Goal: Task Accomplishment & Management: Complete application form

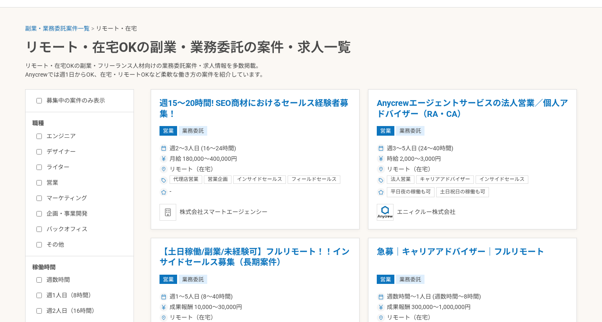
scroll to position [185, 0]
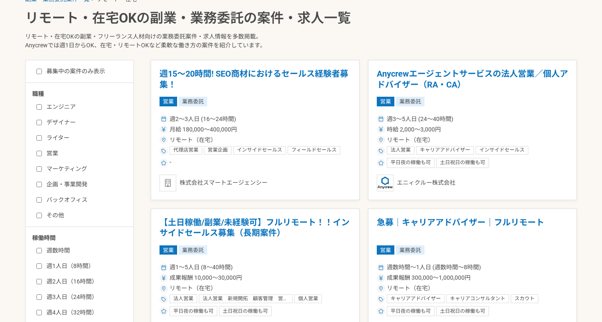
click at [38, 107] on input "エンジニア" at bounding box center [38, 106] width 5 height 5
checkbox input "true"
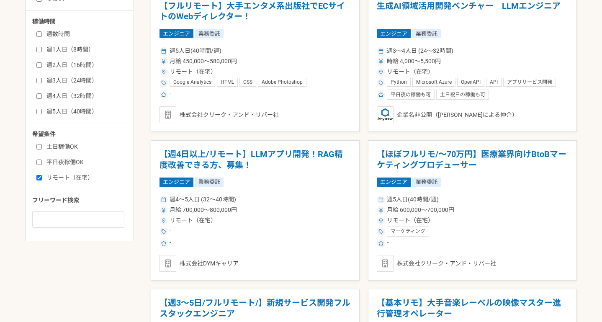
scroll to position [425, 0]
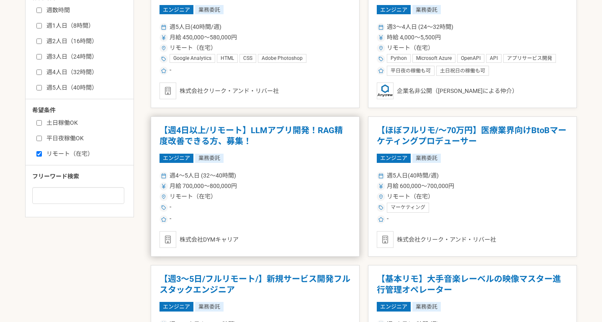
click at [258, 244] on div "株式会社DYMキャリア" at bounding box center [255, 239] width 191 height 17
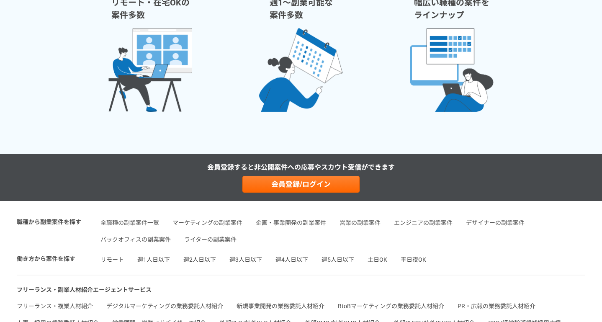
scroll to position [1312, 0]
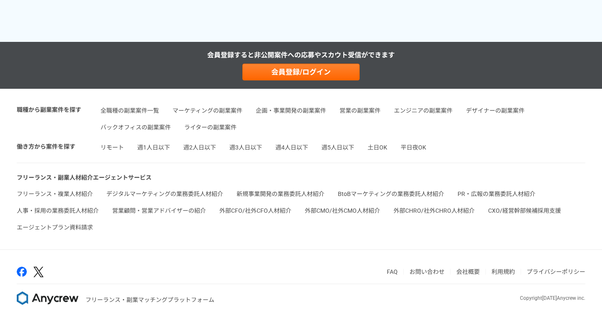
click at [475, 275] on link "会社概要" at bounding box center [467, 271] width 23 height 7
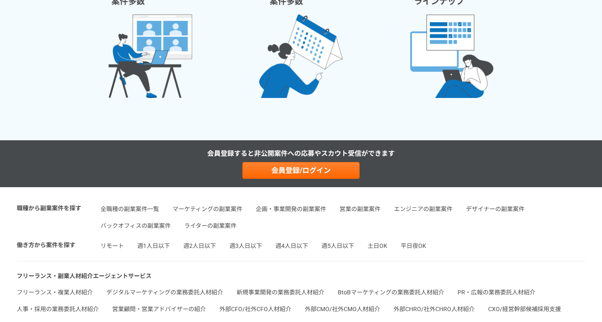
scroll to position [1211, 0]
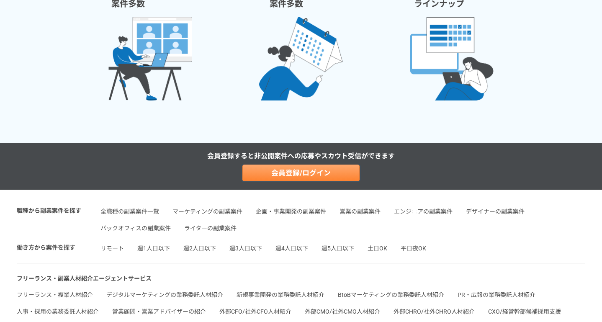
click at [333, 180] on link "会員登録/ログイン" at bounding box center [300, 173] width 117 height 17
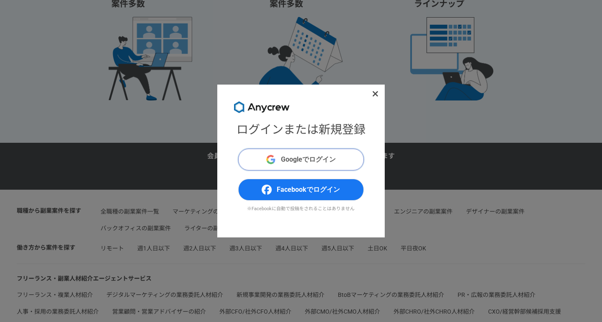
click at [305, 158] on span "Googleでログイン" at bounding box center [308, 160] width 55 height 10
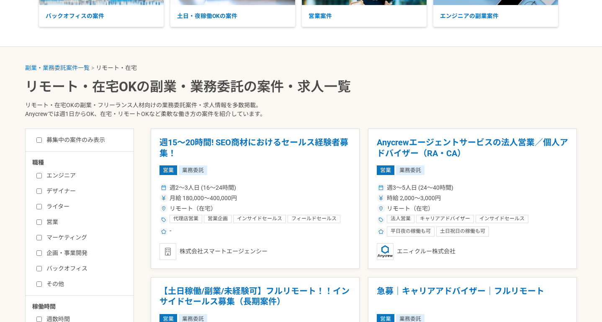
scroll to position [141, 0]
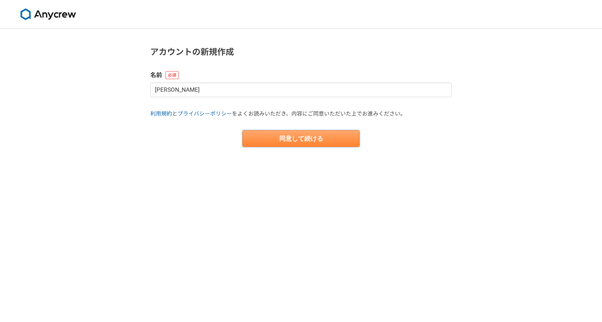
click at [309, 139] on button "同意して続ける" at bounding box center [300, 138] width 117 height 17
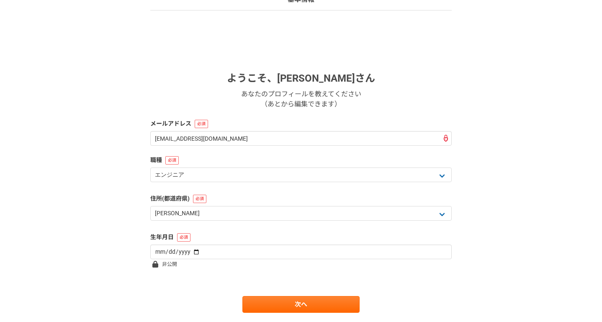
scroll to position [95, 0]
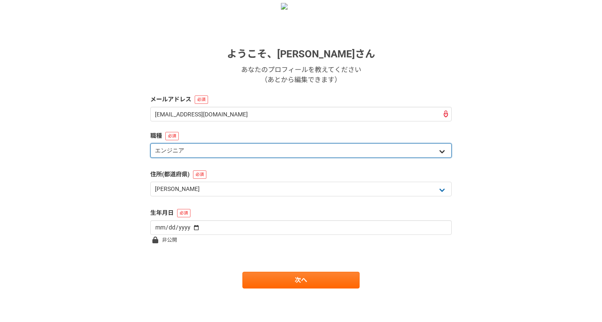
click at [361, 152] on select "エンジニア デザイナー ライター 営業 マーケティング 企画・事業開発 バックオフィス その他" at bounding box center [301, 150] width 302 height 15
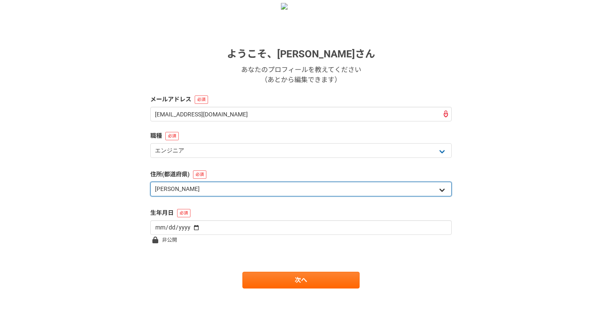
click at [219, 186] on select "北海道 青森県 岩手県 宮城県 秋田県 山形県 福島県 茨城県 栃木県 群馬県 埼玉県 千葉県 東京都 神奈川県 新潟県 富山県 石川県 福井県 山梨県 長野…" at bounding box center [301, 189] width 302 height 15
select select "14"
click at [150, 182] on select "北海道 青森県 岩手県 宮城県 秋田県 山形県 福島県 茨城県 栃木県 群馬県 埼玉県 千葉県 東京都 神奈川県 新潟県 富山県 石川県 福井県 山梨県 長野…" at bounding box center [301, 189] width 302 height 15
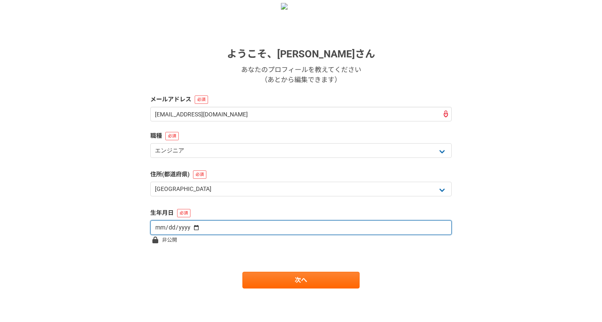
click at [240, 228] on input "date" at bounding box center [301, 227] width 302 height 15
click at [188, 228] on input "date" at bounding box center [301, 227] width 302 height 15
type input "1981-02-12"
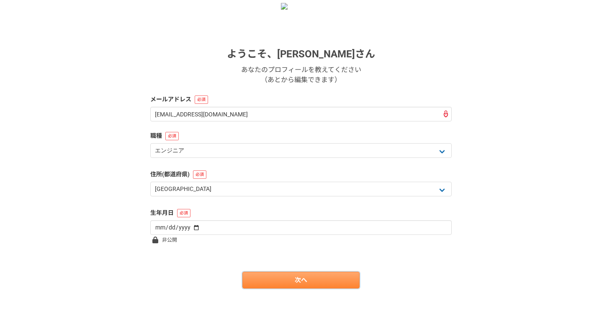
click at [291, 284] on link "次へ" at bounding box center [300, 280] width 117 height 17
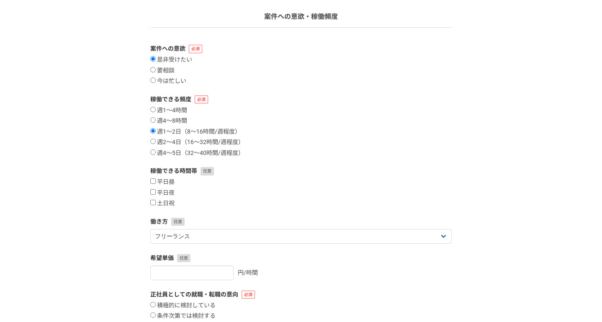
scroll to position [77, 0]
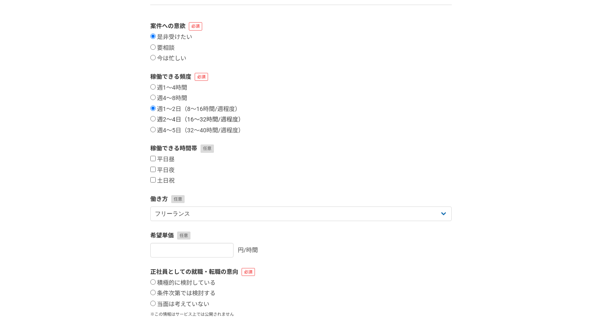
click at [156, 120] on label "週2〜4日（16〜32時間/週程度）" at bounding box center [197, 120] width 94 height 8
click at [156, 120] on input "週2〜4日（16〜32時間/週程度）" at bounding box center [152, 118] width 5 height 5
radio input "true"
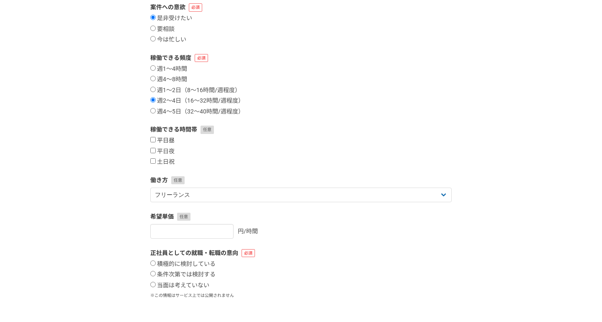
click at [173, 141] on label "平日昼" at bounding box center [162, 141] width 24 height 8
click at [156, 141] on input "平日昼" at bounding box center [152, 139] width 5 height 5
checkbox input "true"
click at [171, 149] on label "平日夜" at bounding box center [162, 152] width 24 height 8
click at [156, 149] on input "平日夜" at bounding box center [152, 150] width 5 height 5
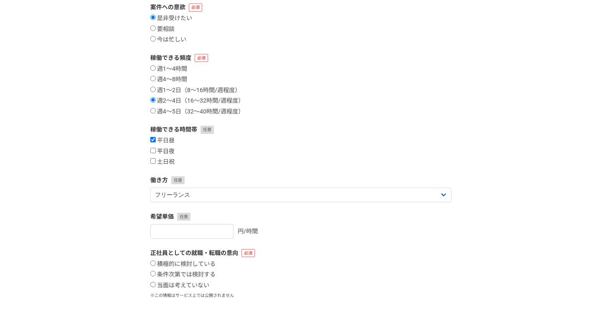
checkbox input "true"
click at [171, 160] on label "土日祝" at bounding box center [162, 162] width 24 height 8
click at [156, 160] on input "土日祝" at bounding box center [152, 160] width 5 height 5
checkbox input "true"
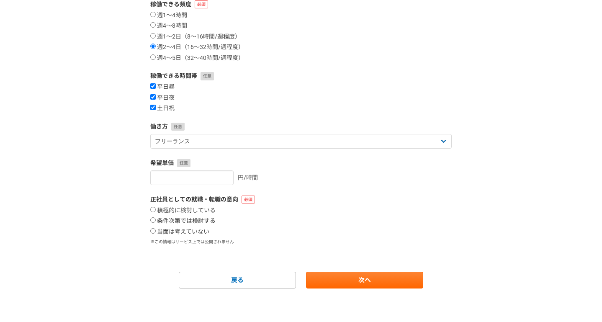
click at [201, 223] on label "条件次第では検討する" at bounding box center [182, 221] width 65 height 8
click at [156, 223] on input "条件次第では検討する" at bounding box center [152, 219] width 5 height 5
radio input "true"
click at [222, 183] on input "number" at bounding box center [191, 177] width 83 height 15
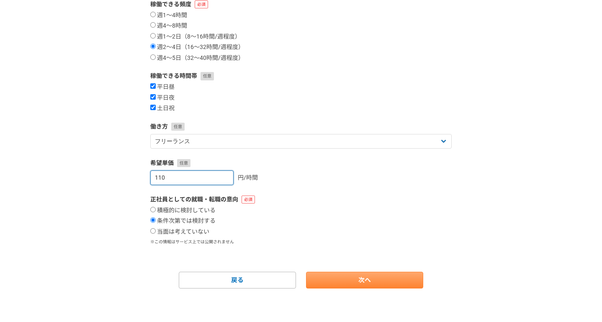
type input "110"
click at [338, 276] on link "次へ" at bounding box center [364, 280] width 117 height 17
select select
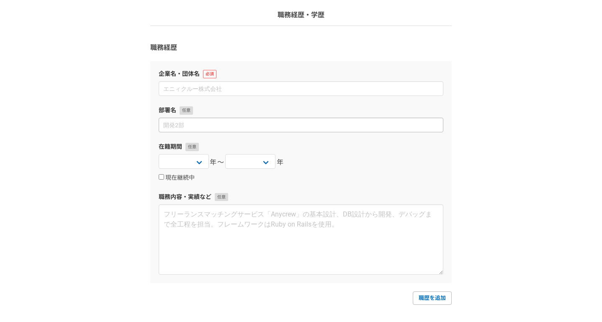
scroll to position [8, 0]
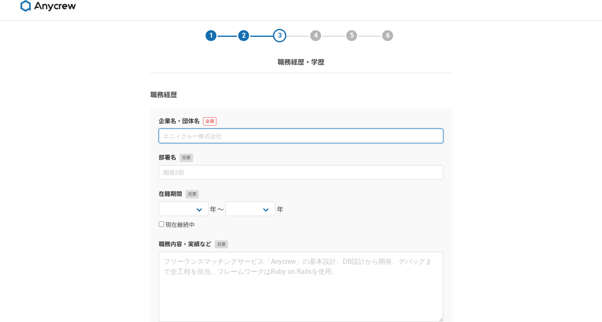
click at [250, 134] on input at bounding box center [301, 136] width 285 height 15
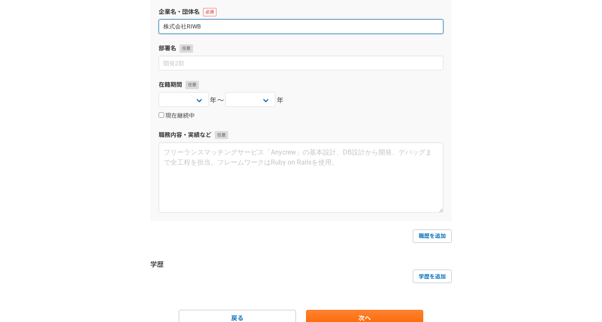
scroll to position [156, 0]
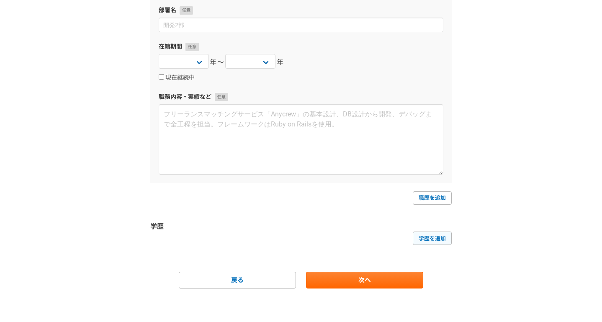
type input "株式会社RIWB"
click at [448, 242] on link "学歴を追加" at bounding box center [432, 238] width 39 height 13
select select
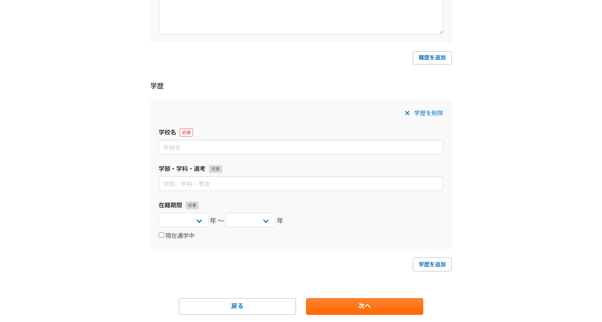
scroll to position [322, 0]
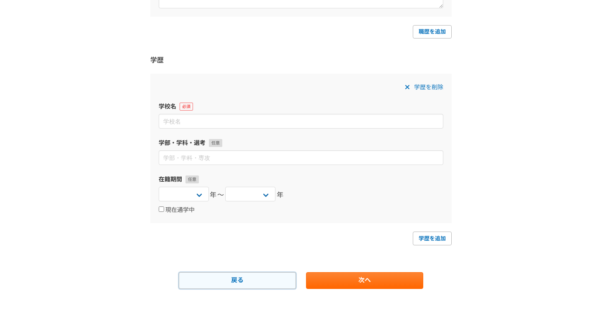
click at [246, 285] on link "戻る" at bounding box center [237, 280] width 117 height 17
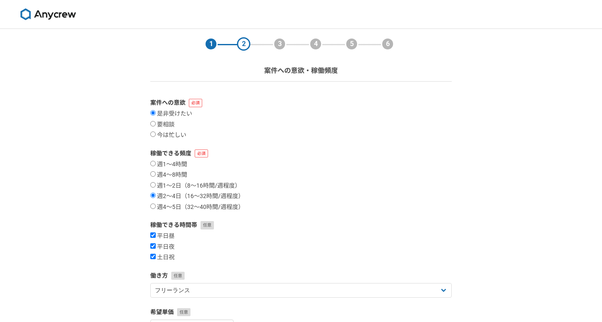
scroll to position [149, 0]
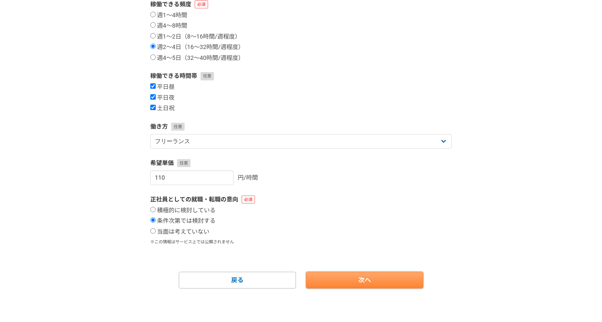
click at [342, 275] on link "次へ" at bounding box center [364, 280] width 117 height 17
select select
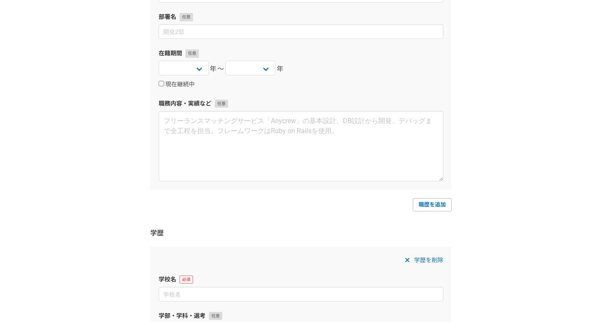
scroll to position [0, 0]
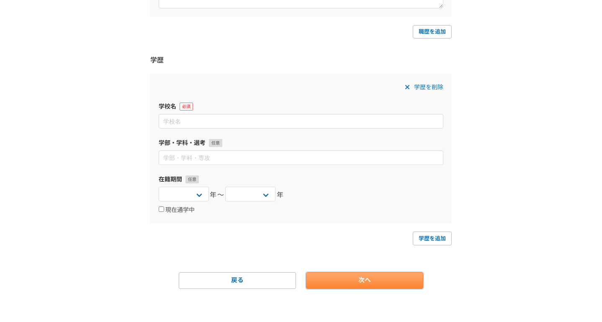
click at [359, 273] on link "次へ" at bounding box center [364, 280] width 117 height 17
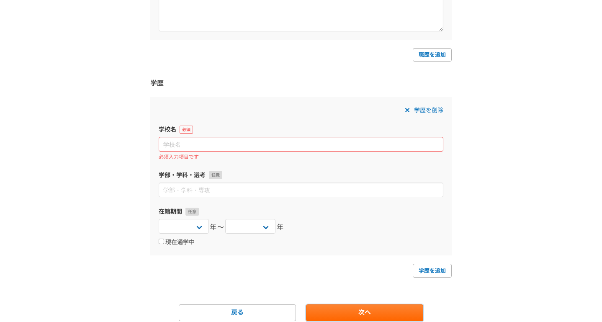
scroll to position [243, 0]
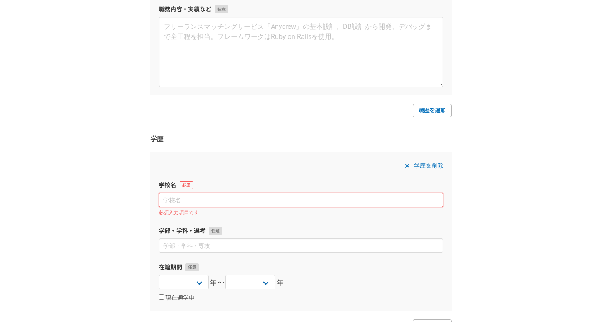
click at [273, 199] on input at bounding box center [301, 200] width 285 height 15
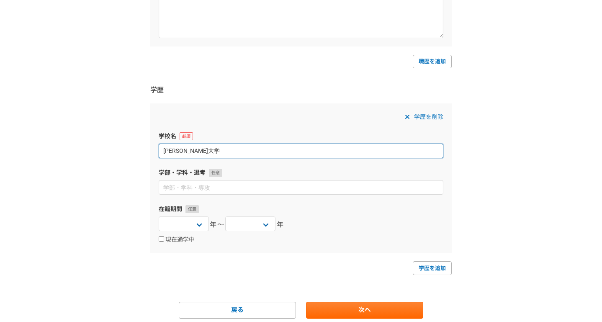
scroll to position [301, 0]
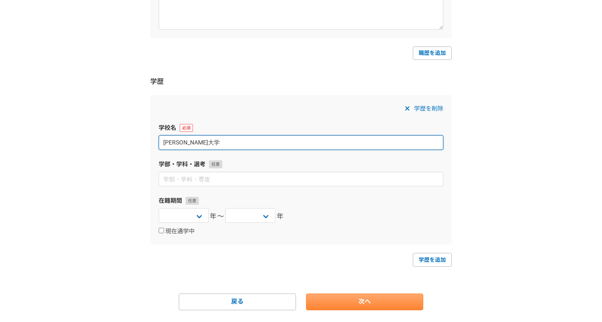
type input "東京理科大学"
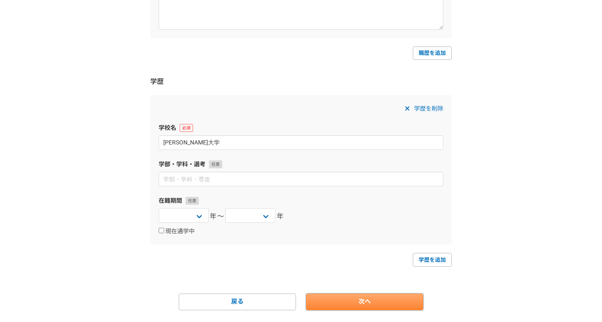
click at [395, 308] on link "次へ" at bounding box center [364, 302] width 117 height 17
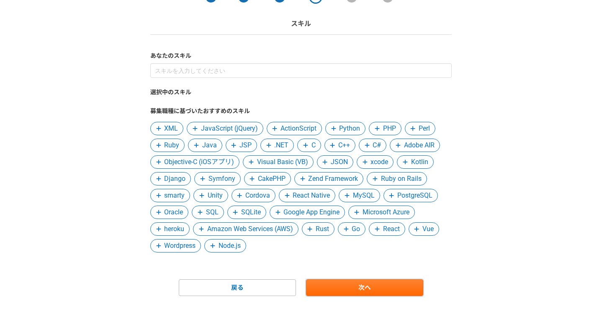
scroll to position [54, 0]
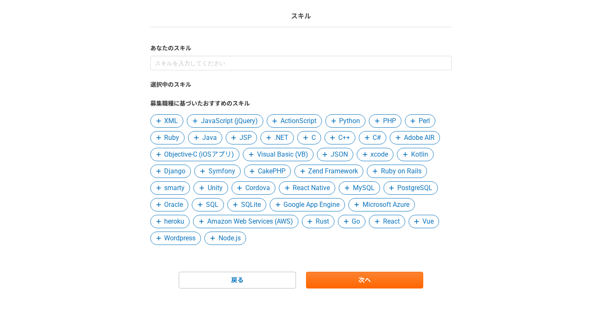
click at [343, 120] on span "Python" at bounding box center [349, 121] width 21 height 10
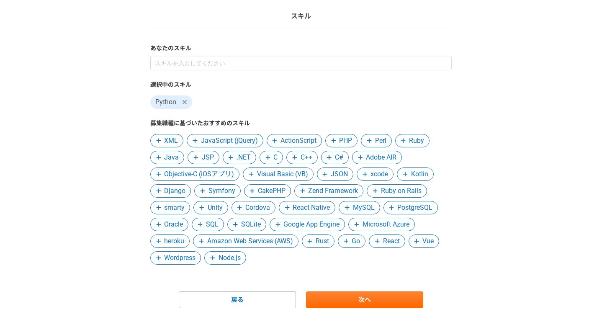
click at [419, 142] on span "Ruby" at bounding box center [416, 141] width 15 height 10
click at [168, 198] on div "選択中のスキル Python Ruby 募集職種に基づいたおすすめのスキル XML JavaScript (jQuery) ActionScript PHP …" at bounding box center [301, 160] width 302 height 209
click at [171, 193] on span "Django" at bounding box center [174, 191] width 21 height 10
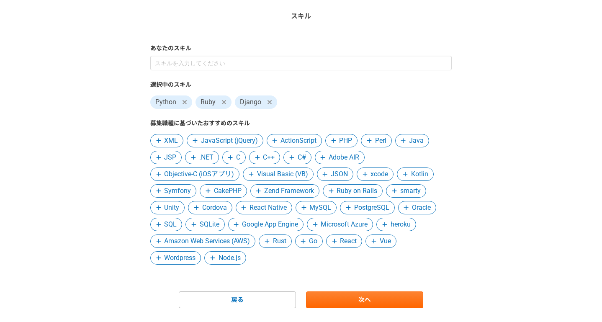
click at [337, 198] on div "選択中のスキル Python Ruby Django 募集職種に基づいたおすすめのスキル XML JavaScript (jQuery) ActionScri…" at bounding box center [301, 160] width 302 height 209
click at [343, 192] on span "Ruby on Rails" at bounding box center [357, 191] width 41 height 10
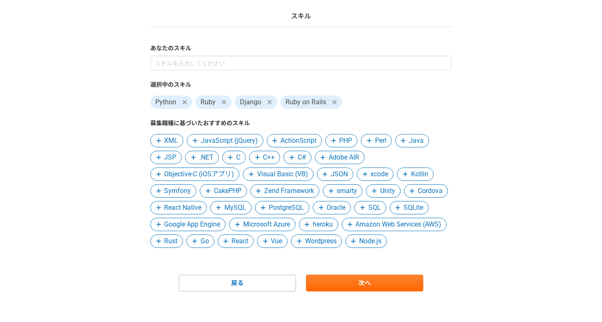
click at [224, 102] on icon at bounding box center [224, 102] width 5 height 7
click at [236, 211] on span "MySQL" at bounding box center [235, 208] width 22 height 10
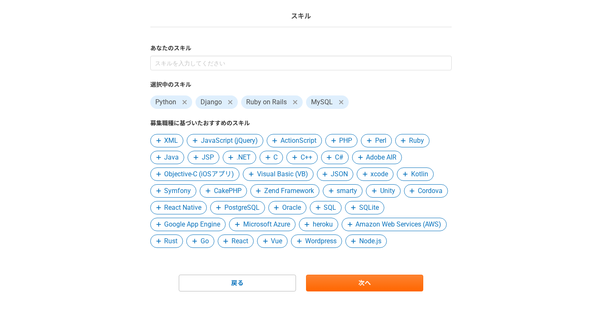
click at [236, 211] on span "PostgreSQL" at bounding box center [241, 208] width 35 height 10
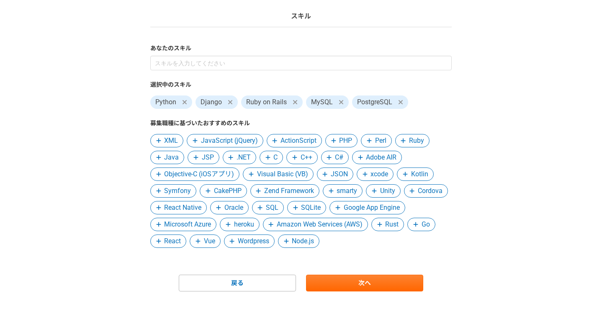
click at [208, 226] on span "Microsoft Azure" at bounding box center [187, 224] width 47 height 10
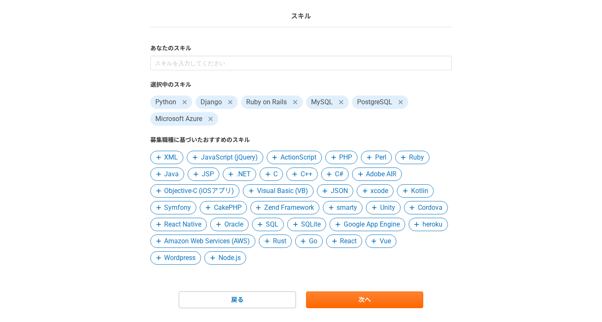
click at [317, 245] on span "Go" at bounding box center [313, 241] width 8 height 10
click at [326, 244] on span "React" at bounding box center [317, 241] width 17 height 10
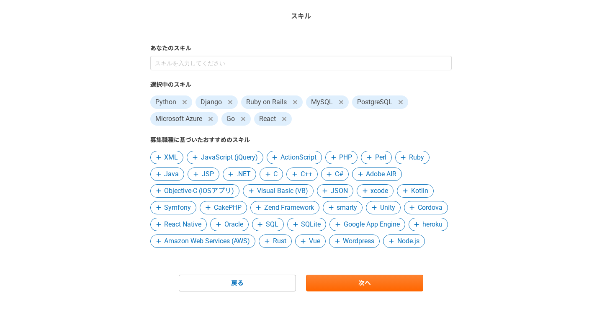
click at [320, 243] on span "Vue" at bounding box center [314, 241] width 11 height 10
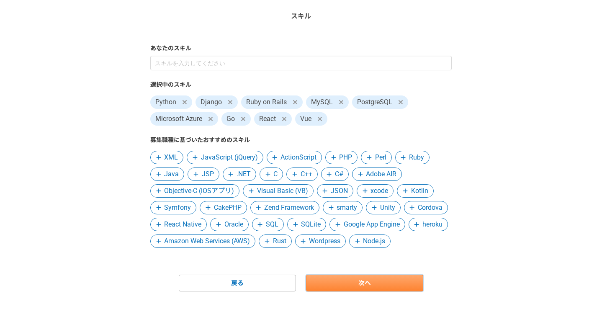
click at [404, 286] on link "次へ" at bounding box center [364, 283] width 117 height 17
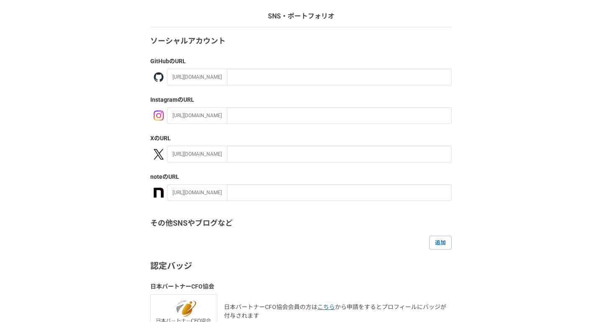
scroll to position [0, 0]
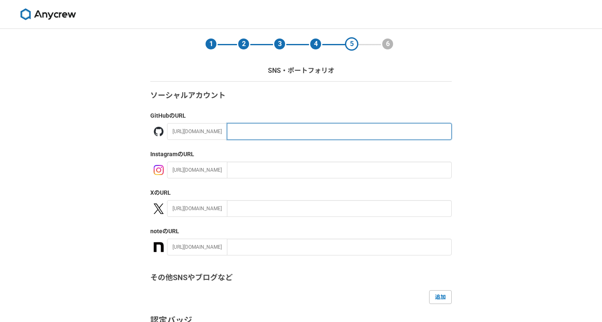
click at [309, 132] on input "text" at bounding box center [339, 131] width 225 height 17
paste input "https://github.com/HirokatsuIino"
click at [274, 131] on input "https://github.com/HirokatsuIino" at bounding box center [339, 131] width 225 height 17
type input "HirokatsuIino"
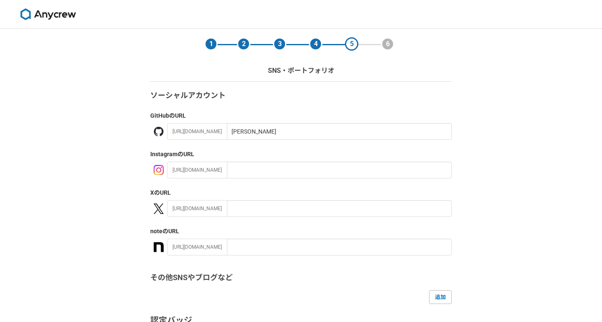
click at [104, 250] on div "1 2 3 4 5 6 SNS・ポートフォリオ ソーシャルアカウント GitHub のURL https://github.com/ HirokatsuIin…" at bounding box center [301, 245] width 602 height 432
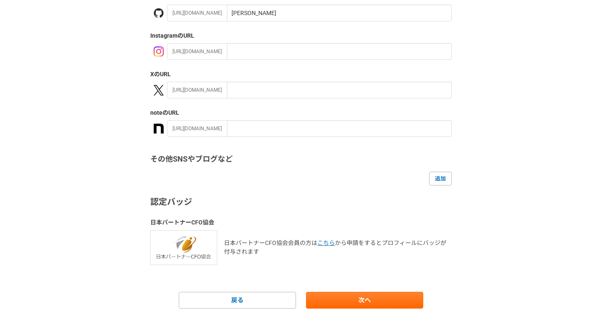
scroll to position [131, 0]
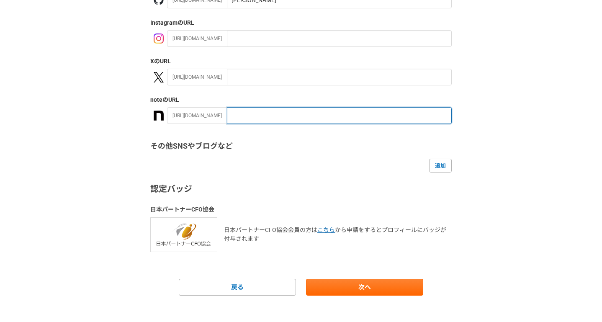
click at [281, 120] on input "text" at bounding box center [339, 115] width 225 height 17
paste input "hirokatsu267"
type input "hirokatsu267"
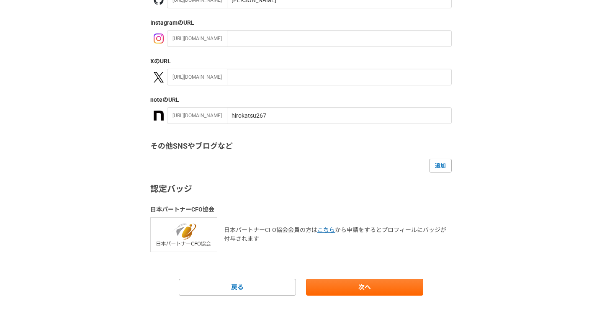
click at [517, 185] on div "1 2 3 4 5 6 SNS・ポートフォリオ ソーシャルアカウント GitHub のURL https://github.com/ HirokatsuIin…" at bounding box center [301, 113] width 602 height 432
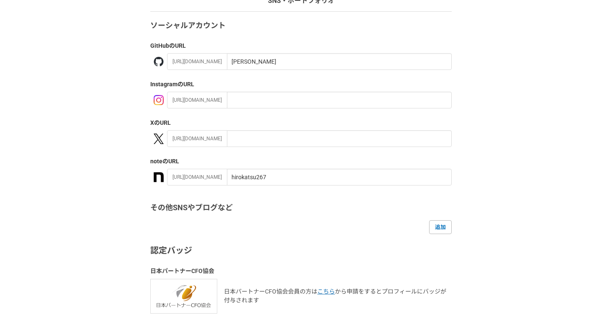
scroll to position [139, 0]
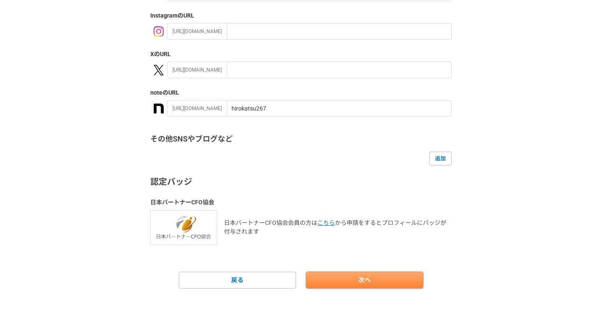
click at [423, 279] on link "次へ" at bounding box center [364, 280] width 117 height 17
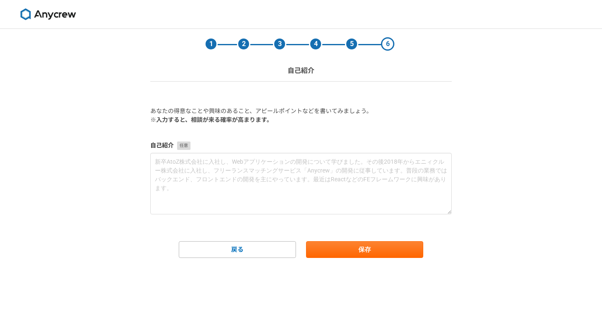
scroll to position [0, 0]
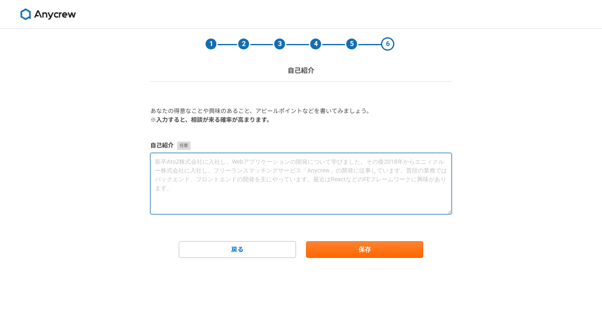
click at [260, 173] on textarea at bounding box center [301, 184] width 302 height 62
paste textarea "5年以上にわたり、エンジニアリング、プロダクト開発、経営支援の分野で活動してきました。 近年は 生成AI（Generative AI）やLLM（大規模言語モデ…"
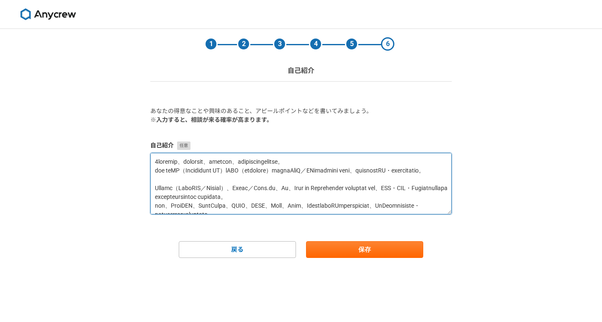
click at [155, 163] on textarea at bounding box center [301, 184] width 302 height 62
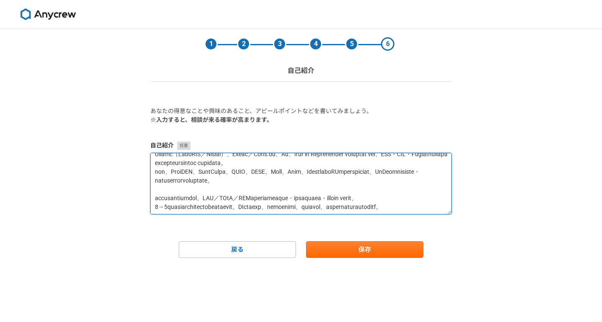
scroll to position [88, 0]
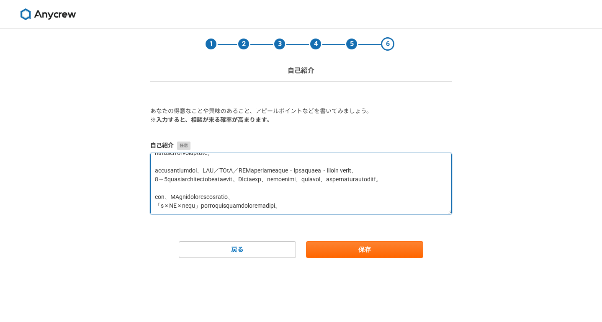
click at [399, 204] on textarea at bounding box center [301, 184] width 302 height 62
type textarea "25年以上にわたり、エンジニアリング、プロダクト開発、経営支援の分野で活動してきました。 近年は 生成AI（Generative AI）やLLM（大規模言語モ…"
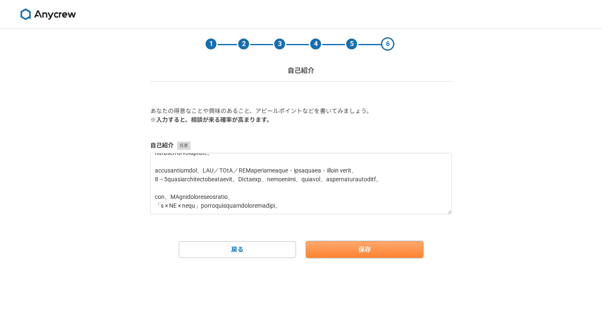
click at [389, 256] on button "保存" at bounding box center [364, 249] width 117 height 17
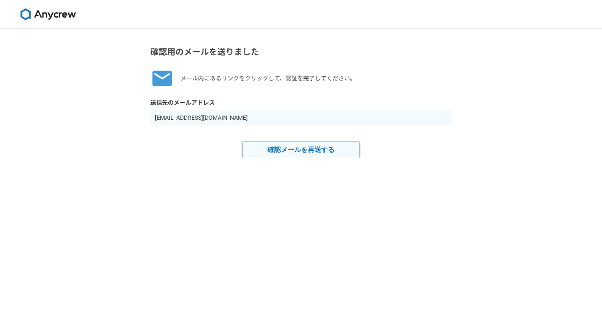
click at [307, 150] on button "確認メールを再送する" at bounding box center [300, 150] width 117 height 17
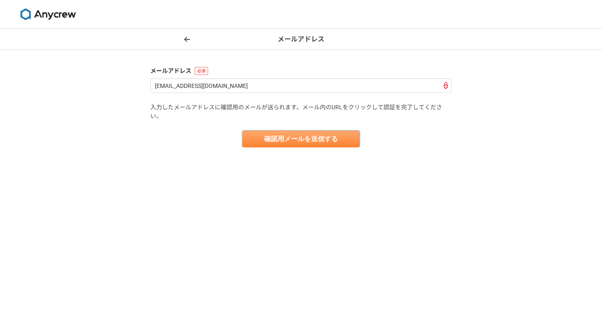
click at [259, 140] on button "確認用メールを送信する" at bounding box center [300, 139] width 117 height 17
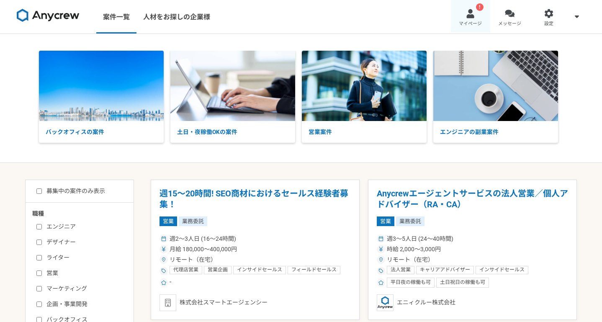
click at [474, 14] on div at bounding box center [471, 14] width 10 height 10
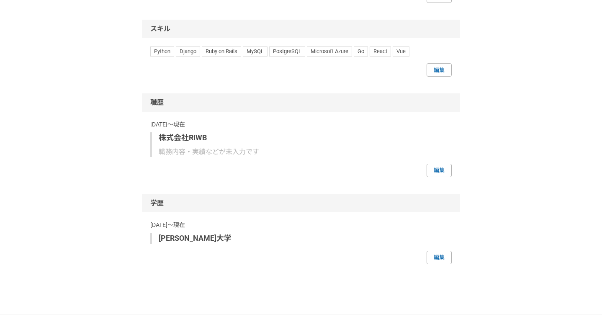
scroll to position [611, 0]
click at [441, 177] on link "編集" at bounding box center [439, 169] width 25 height 13
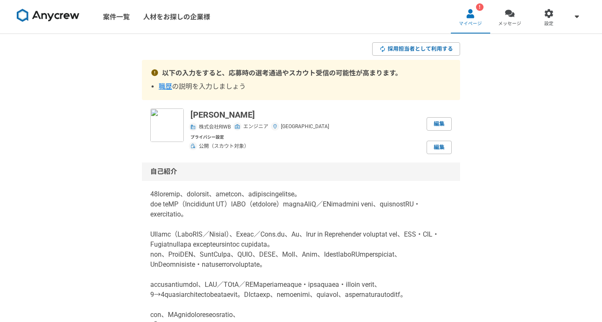
select select
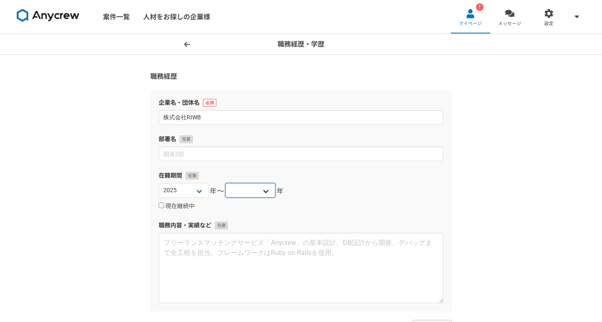
click at [266, 191] on select "2025 2024 2023 2022 2021 2020 2019 2018 2017 2016 2015 2014 2013 2012 2011 2010…" at bounding box center [250, 190] width 50 height 15
click at [200, 192] on select "2025 2024 2023 2022 2021 2020 2019 2018 2017 2016 2015 2014 2013 2012 2011 2010…" at bounding box center [184, 190] width 50 height 15
click at [255, 191] on select "2025 2024 2023 2022 2021 2020 2019 2018 2017 2016 2015 2014 2013 2012 2011 2010…" at bounding box center [250, 190] width 50 height 15
select select "[DATE]"
click at [225, 183] on select "2025 2024 2023 2022 2021 2020 2019 2018 2017 2016 2015 2014 2013 2012 2011 2010…" at bounding box center [250, 190] width 50 height 15
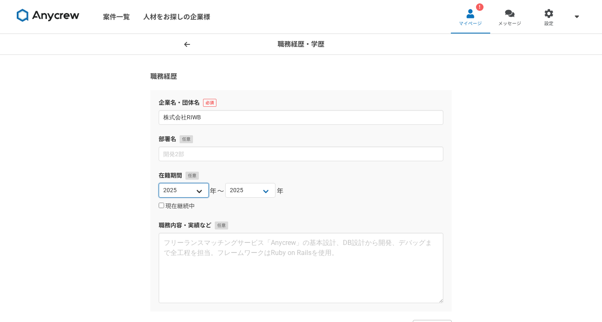
click at [191, 190] on select "2025 2024 2023 2022 2021 2020 2019 2018 2017 2016 2015 2014 2013 2012 2011 2010…" at bounding box center [184, 190] width 50 height 15
select select "2024"
click at [159, 183] on select "2025 2024 2023 2022 2021 2020 2019 2018 2017 2016 2015 2014 2013 2012 2011 2010…" at bounding box center [184, 190] width 50 height 15
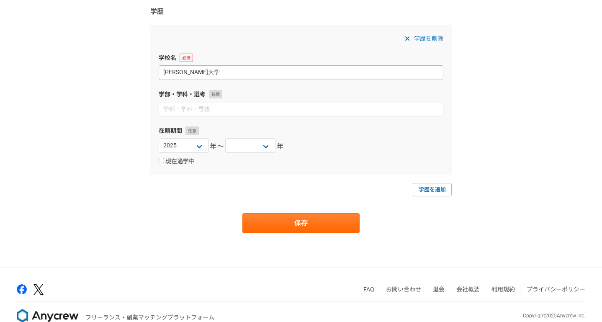
scroll to position [361, 0]
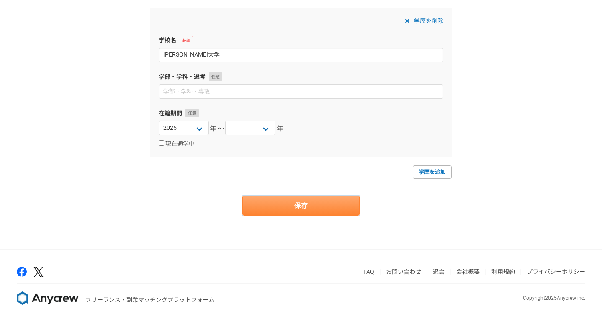
click at [343, 208] on button "保存" at bounding box center [300, 206] width 117 height 20
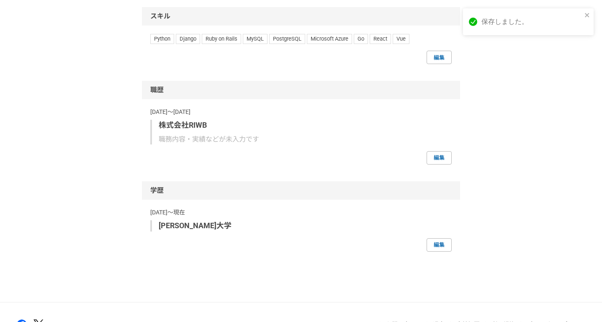
scroll to position [696, 0]
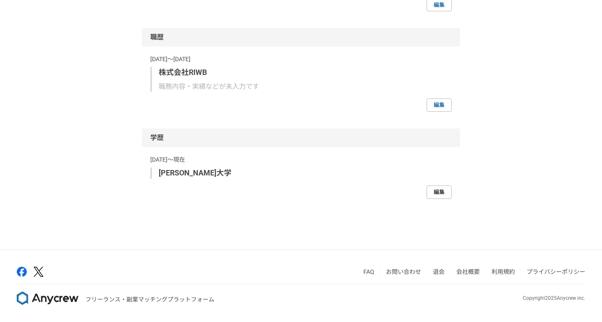
click at [443, 192] on link "編集" at bounding box center [439, 192] width 25 height 13
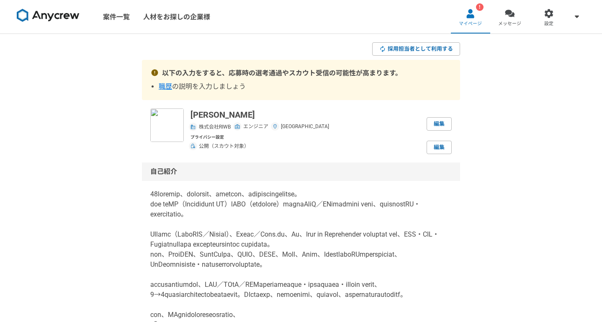
select select "2024"
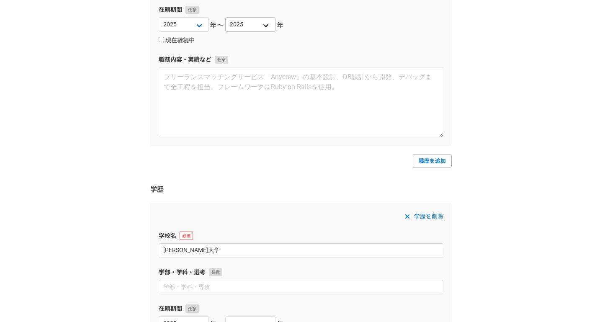
scroll to position [269, 0]
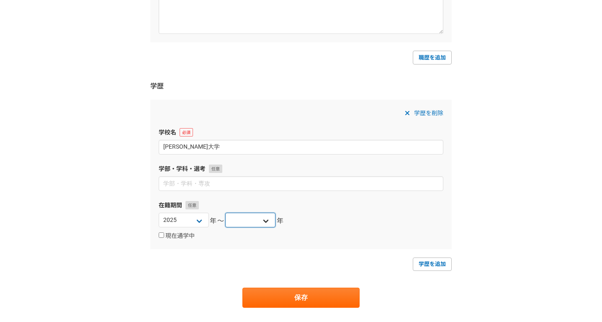
click at [269, 219] on select "2025 2024 2023 2022 2021 2020 2019 2018 2017 2016 2015 2014 2013 2012 2011 2010…" at bounding box center [250, 220] width 50 height 15
click at [225, 213] on select "2025 2024 2023 2022 2021 2020 2019 2018 2017 2016 2015 2014 2013 2012 2011 2010…" at bounding box center [250, 220] width 50 height 15
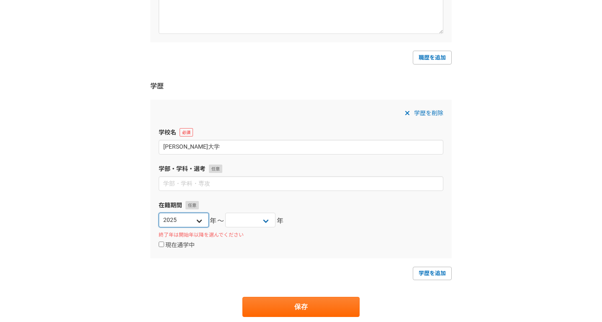
click at [200, 221] on select "2025 2024 2023 2022 2021 2020 2019 2018 2017 2016 2015 2014 2013 2012 2011 2010…" at bounding box center [184, 220] width 50 height 15
click at [250, 222] on select "2025 2024 2023 2022 2021 2020 2019 2018 2017 2016 2015 2014 2013 2012 2011 2010…" at bounding box center [250, 220] width 50 height 15
select select "2012"
click at [225, 213] on select "2025 2024 2023 2022 2021 2020 2019 2018 2017 2016 2015 2014 2013 2012 2011 2010…" at bounding box center [250, 220] width 50 height 15
click at [201, 221] on select "2025 2024 2023 2022 2021 2020 2019 2018 2017 2016 2015 2014 2013 2012 2011 2010…" at bounding box center [184, 220] width 50 height 15
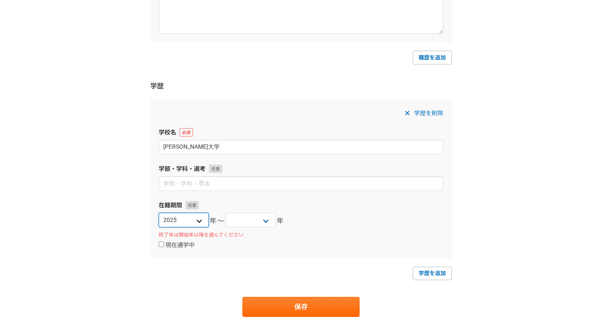
select select "2008"
click at [159, 213] on select "2025 2024 2023 2022 2021 2020 2019 2018 2017 2016 2015 2014 2013 2012 2011 2010…" at bounding box center [184, 220] width 50 height 15
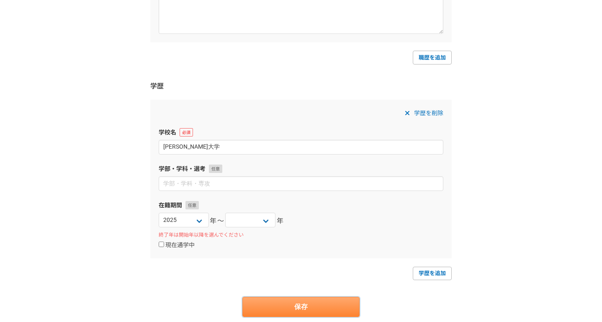
click at [358, 309] on button "保存" at bounding box center [300, 307] width 117 height 20
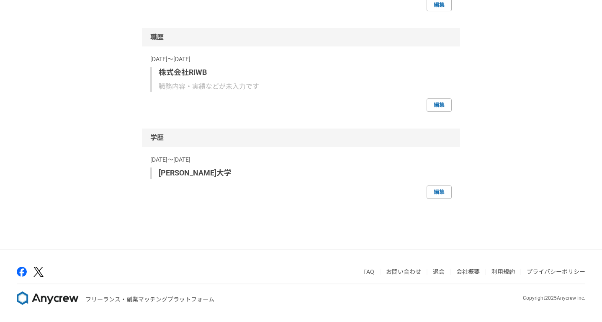
scroll to position [696, 0]
click at [432, 111] on link "編集" at bounding box center [439, 104] width 25 height 13
select select "2024"
select select "2008"
select select "2012"
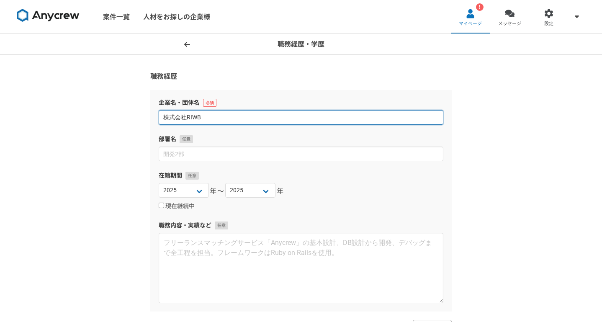
drag, startPoint x: 218, startPoint y: 116, endPoint x: 147, endPoint y: 116, distance: 70.8
click at [148, 116] on section "職務経歴 企業名・団体名 株式会社RIWB 部署名 在籍期間 2025 2024 2023 2022 2021 2020 2019 2018 2017 201…" at bounding box center [301, 324] width 318 height 505
type input "フリーランス"
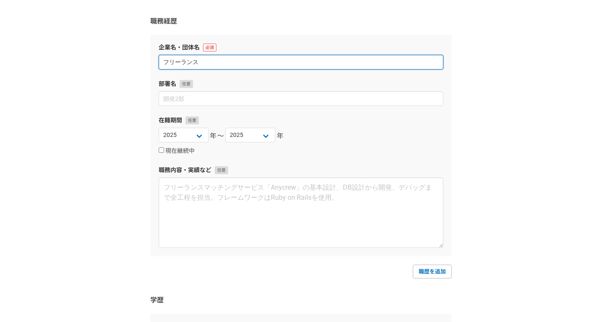
scroll to position [74, 0]
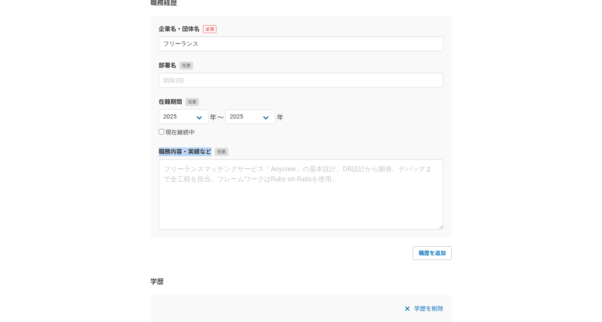
drag, startPoint x: 157, startPoint y: 152, endPoint x: 213, endPoint y: 151, distance: 56.5
click at [213, 151] on div "企業名・団体名 フリーランス 部署名 在籍期間 2025 2024 2023 2022 2021 2020 2019 2018 2017 2016 2015 …" at bounding box center [301, 127] width 302 height 222
copy label "職務内容・実績など"
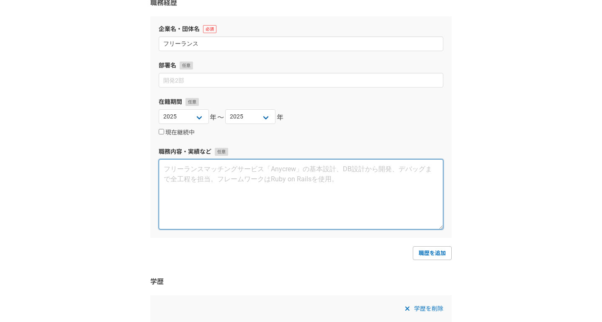
click at [258, 186] on textarea at bounding box center [301, 194] width 285 height 70
paste textarea "生成AI／LLM開発 GPT-4、LangChain、CLIP、BLIPなどを活用し、文章・画像解析や自動生成を組み合わせたAIプロダクトを開発。 産学連携・…"
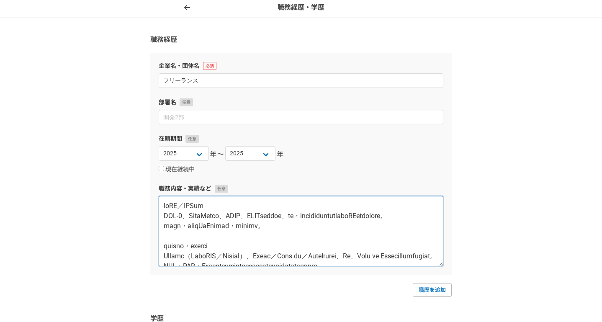
scroll to position [35, 0]
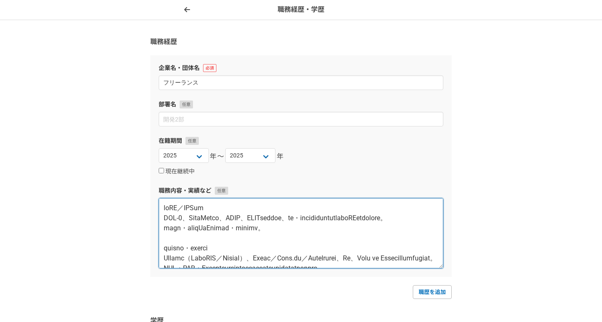
click at [273, 203] on textarea at bounding box center [301, 233] width 285 height 70
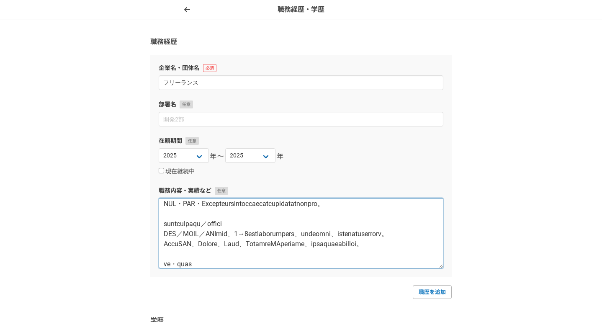
scroll to position [66, 0]
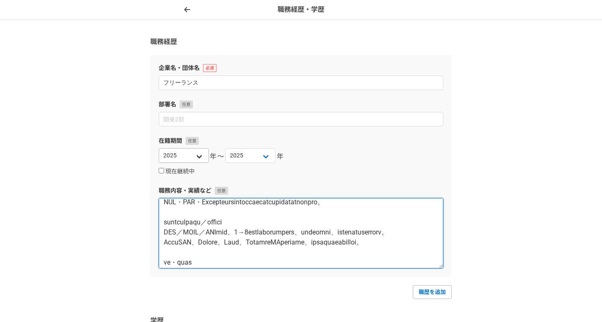
type textarea "生成AI／LLM開発 GPT-4、LangChain、CLIP、BLIPなどを活用し、文章・画像解析や自動生成を組み合わせたAIプロダクトを開発。 産学連携・…"
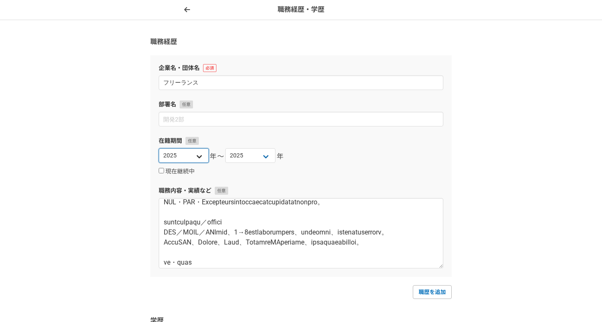
click at [201, 157] on select "2025 2024 2023 2022 2021 2020 2019 2018 2017 2016 2015 2014 2013 2012 2011 2010…" at bounding box center [184, 155] width 50 height 15
select select "2022"
click at [159, 148] on select "2025 2024 2023 2022 2021 2020 2019 2018 2017 2016 2015 2014 2013 2012 2011 2010…" at bounding box center [184, 155] width 50 height 15
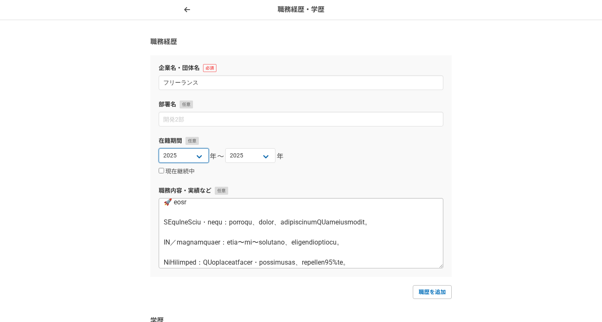
scroll to position [178, 0]
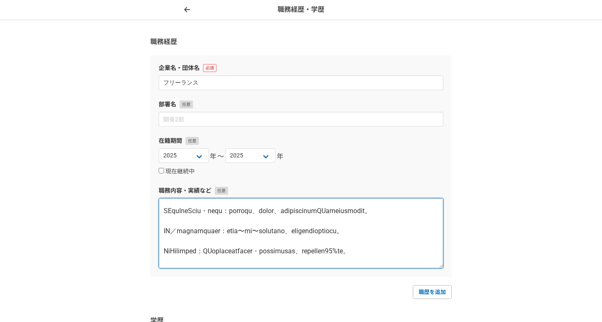
click at [215, 250] on textarea at bounding box center [301, 233] width 285 height 70
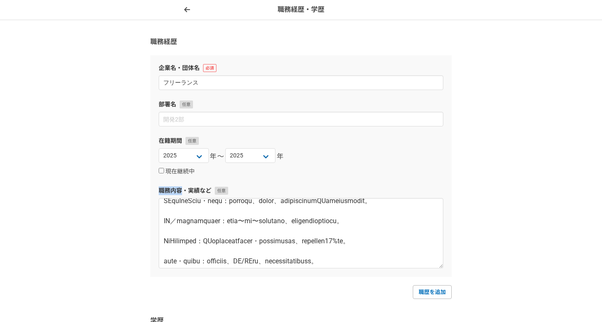
drag, startPoint x: 160, startPoint y: 191, endPoint x: 182, endPoint y: 191, distance: 22.2
click at [182, 191] on label "職務内容・実績など" at bounding box center [301, 190] width 285 height 9
copy label "職務内容"
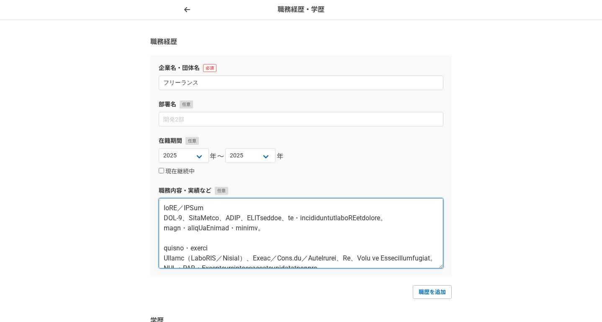
click at [163, 204] on textarea at bounding box center [301, 233] width 285 height 70
paste textarea "職務内容"
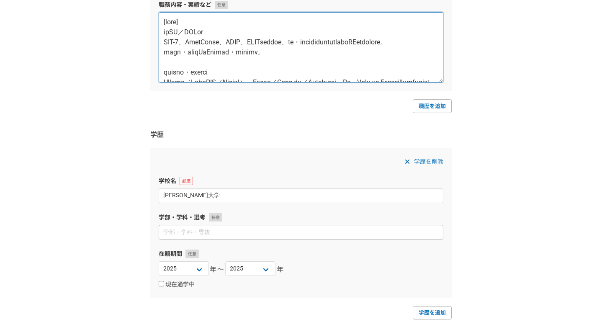
scroll to position [236, 0]
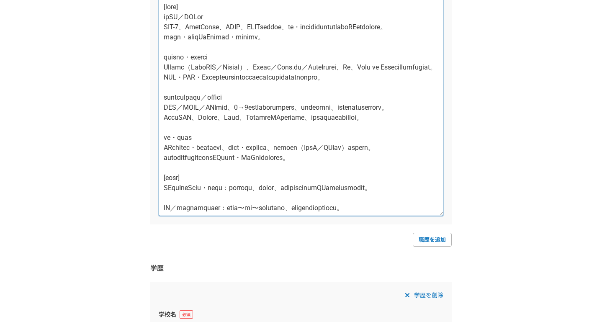
drag, startPoint x: 443, startPoint y: 66, endPoint x: 449, endPoint y: 254, distance: 188.6
click at [449, 224] on div "企業名・団体名 フリーランス 部署名 在籍期間 2025 2024 2023 2022 2021 2020 2019 2018 2017 2016 2015 …" at bounding box center [301, 39] width 302 height 370
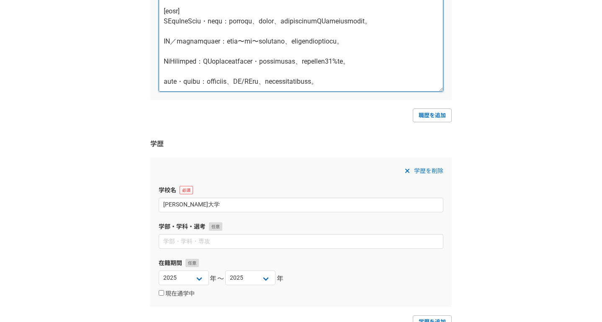
scroll to position [405, 0]
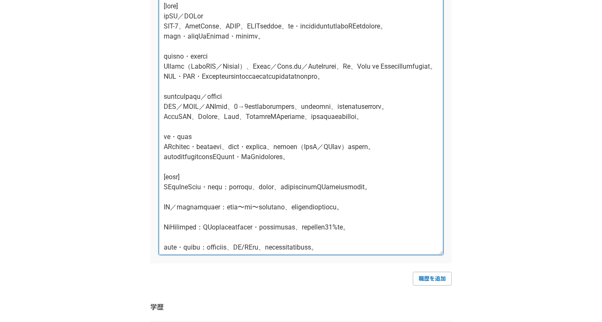
scroll to position [178, 0]
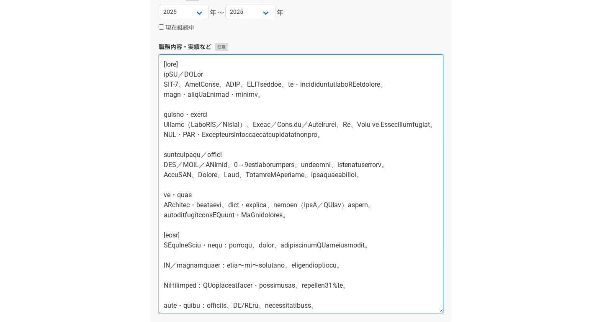
click at [276, 116] on textarea at bounding box center [301, 183] width 285 height 259
click at [275, 134] on textarea at bounding box center [301, 183] width 285 height 259
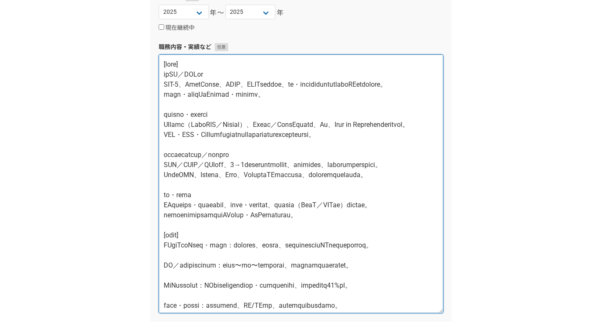
click at [291, 150] on textarea at bounding box center [301, 183] width 285 height 259
click at [328, 134] on textarea at bounding box center [301, 183] width 285 height 259
click at [373, 136] on textarea at bounding box center [301, 183] width 285 height 259
click at [216, 134] on textarea at bounding box center [301, 183] width 285 height 259
click at [242, 136] on textarea at bounding box center [301, 183] width 285 height 259
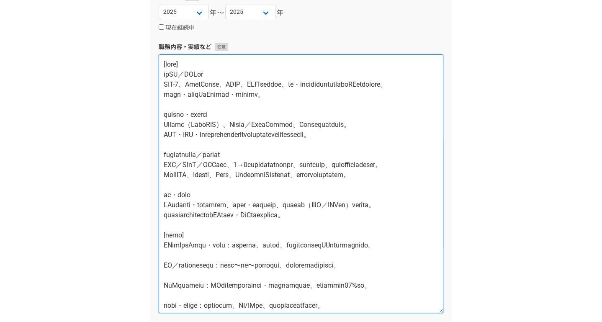
click at [216, 153] on textarea at bounding box center [301, 183] width 285 height 259
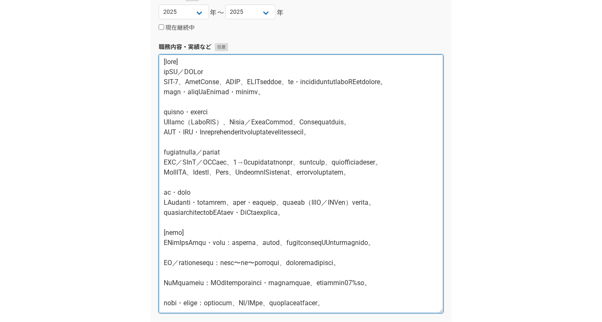
click at [189, 137] on textarea at bounding box center [301, 183] width 285 height 259
click at [253, 177] on textarea at bounding box center [301, 183] width 285 height 259
click at [253, 202] on textarea at bounding box center [301, 183] width 285 height 259
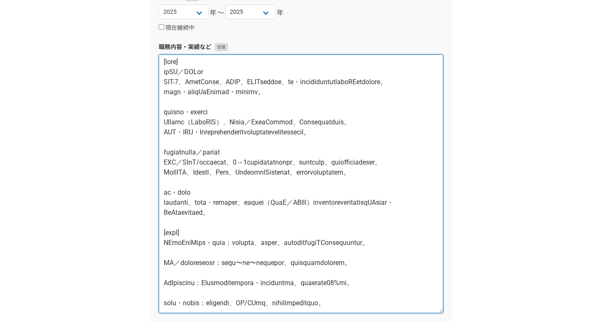
scroll to position [66, 0]
click at [167, 211] on textarea at bounding box center [301, 183] width 285 height 259
click at [253, 201] on textarea at bounding box center [301, 183] width 285 height 259
click at [291, 211] on textarea at bounding box center [301, 183] width 285 height 259
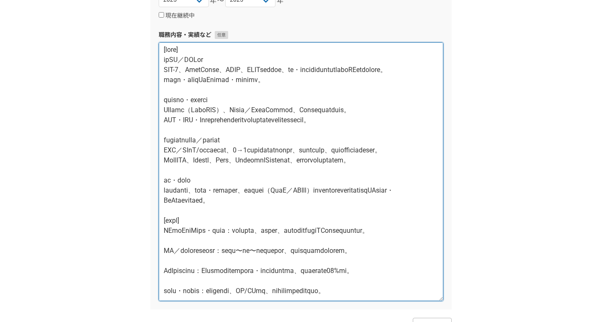
scroll to position [0, 0]
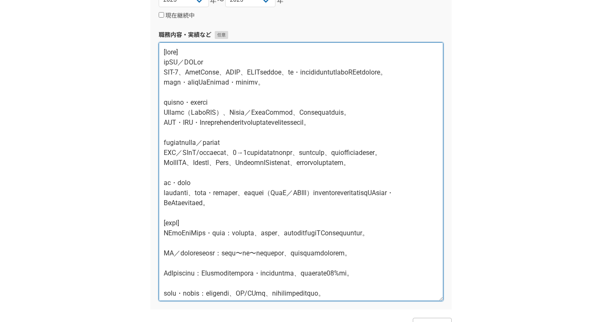
type textarea "[職務内容] 生成AI／LLM開発 GPT-4、LangChain、CLIP、BLIPなどを活用し、文章・画像解析や自動生成を組み合わせたAIプロダクトを開発…"
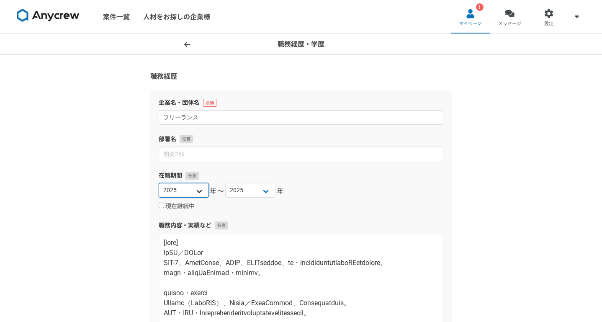
click at [189, 193] on select "2025 2024 2023 2022 2021 2020 2019 2018 2017 2016 2015 2014 2013 2012 2011 2010…" at bounding box center [184, 190] width 50 height 15
select select "2024"
click at [159, 183] on select "2025 2024 2023 2022 2021 2020 2019 2018 2017 2016 2015 2014 2013 2012 2011 2010…" at bounding box center [184, 190] width 50 height 15
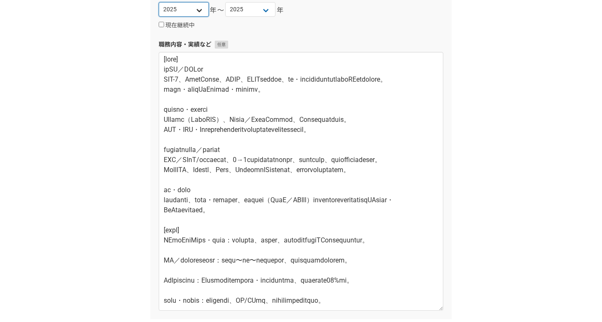
scroll to position [250, 0]
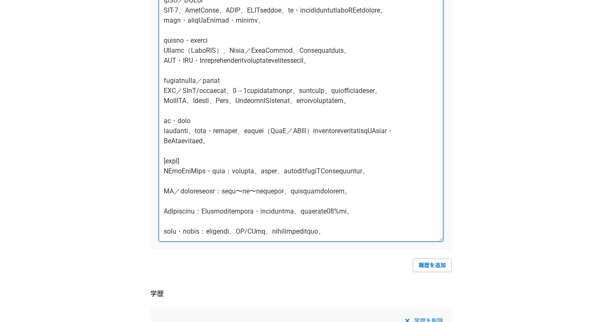
click at [210, 147] on textarea at bounding box center [301, 112] width 285 height 259
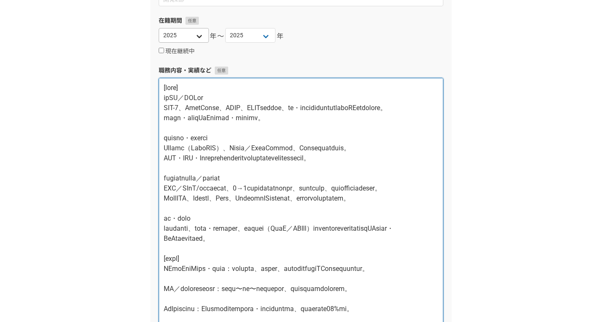
scroll to position [128, 0]
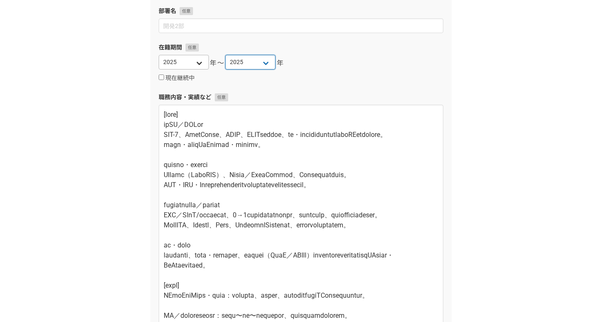
click at [268, 63] on select "2025 2024 2023 2022 2021 2020 2019 2018 2017 2016 2015 2014 2013 2012 2011 2010…" at bounding box center [250, 62] width 50 height 15
click at [162, 77] on input "現在継続中" at bounding box center [161, 77] width 5 height 5
checkbox input "true"
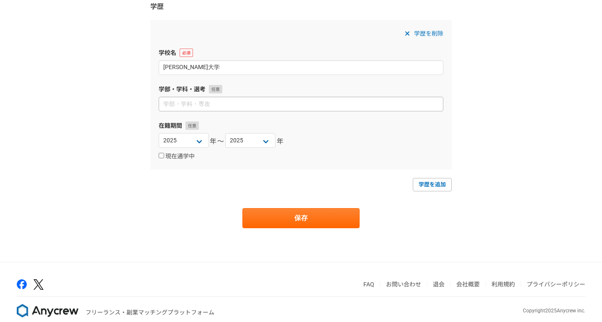
scroll to position [550, 0]
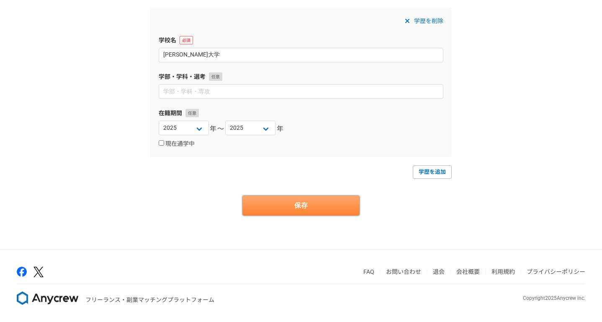
click at [328, 208] on button "保存" at bounding box center [300, 206] width 117 height 20
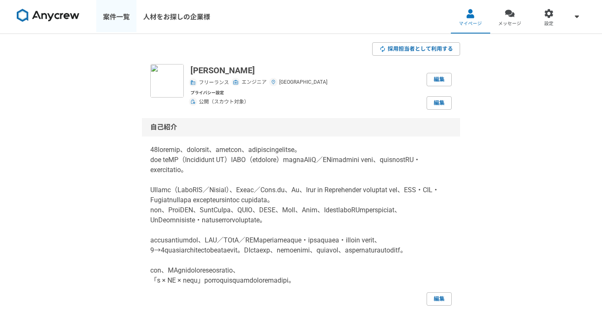
click at [122, 19] on link "案件一覧" at bounding box center [116, 17] width 40 height 34
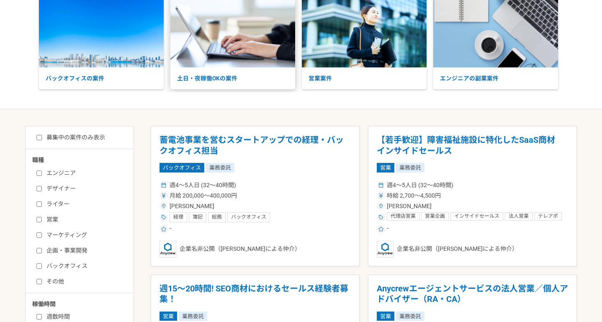
scroll to position [62, 0]
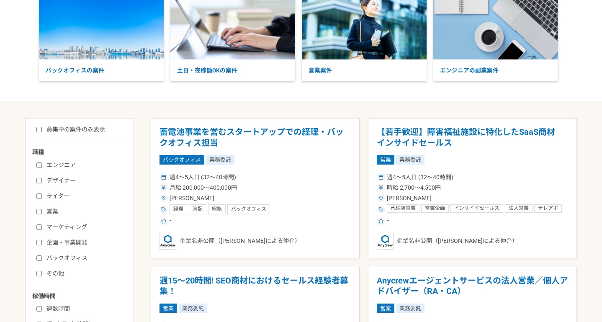
click at [66, 165] on label "エンジニア" at bounding box center [84, 165] width 96 height 9
click at [42, 165] on input "エンジニア" at bounding box center [38, 164] width 5 height 5
checkbox input "true"
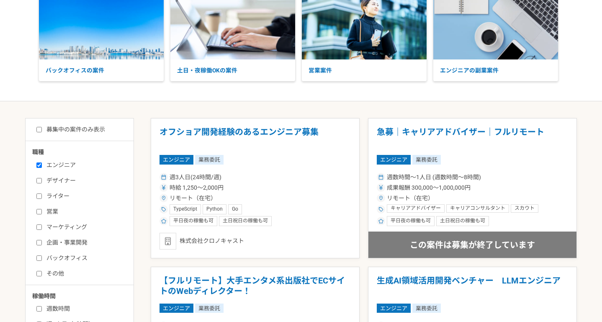
click at [95, 130] on label "募集中の案件のみ表示" at bounding box center [70, 129] width 69 height 9
click at [42, 130] on input "募集中の案件のみ表示" at bounding box center [38, 129] width 5 height 5
checkbox input "true"
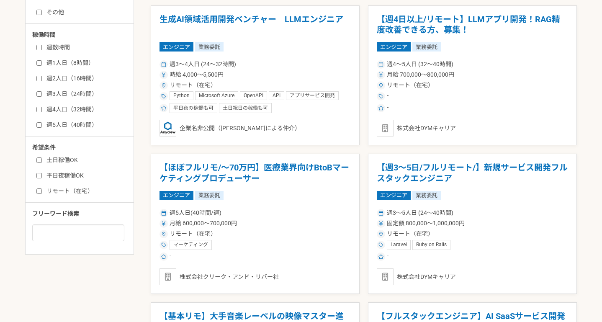
scroll to position [343, 0]
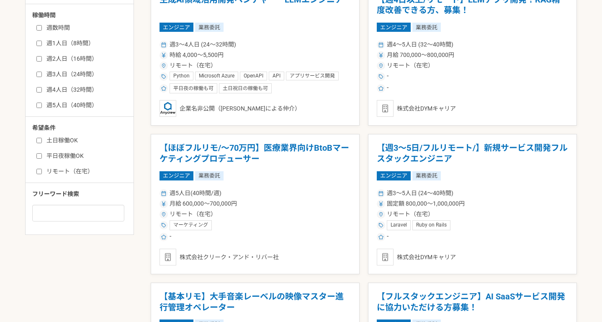
click at [79, 171] on label "リモート（在宅）" at bounding box center [84, 171] width 96 height 9
click at [42, 171] on input "リモート（在宅）" at bounding box center [38, 171] width 5 height 5
checkbox input "true"
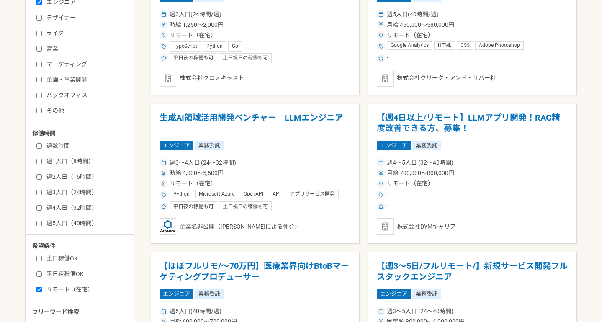
scroll to position [157, 0]
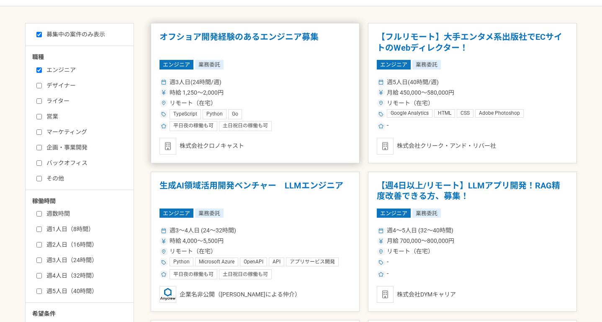
click at [280, 117] on div "TypeScript Python Go" at bounding box center [255, 114] width 191 height 10
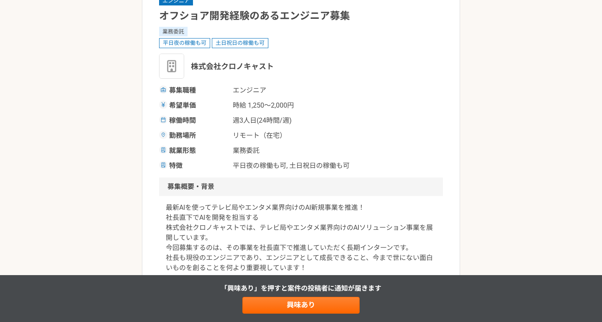
scroll to position [2, 0]
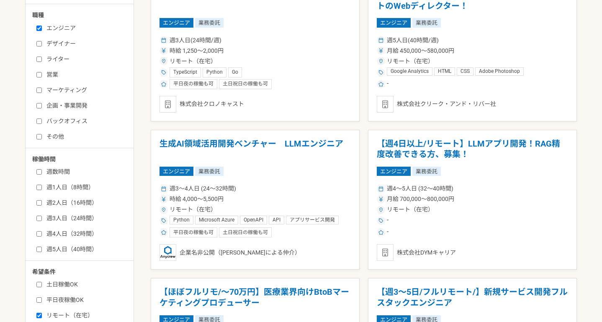
scroll to position [240, 0]
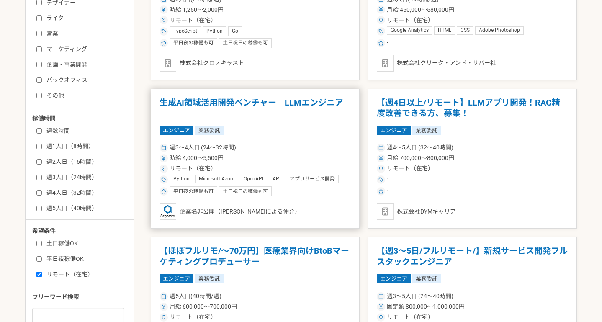
click at [330, 141] on article "生成AI領域活用開発ベンチャー　LLMエンジニア エンジニア 業務委託 週3〜4人日 (24〜32時間) 時給 4,000〜5,500円 リモート（在宅） P…" at bounding box center [255, 159] width 209 height 140
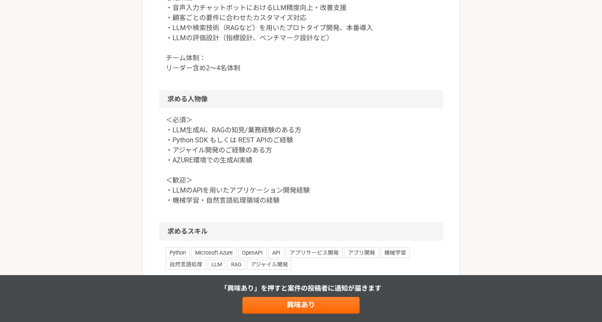
scroll to position [422, 0]
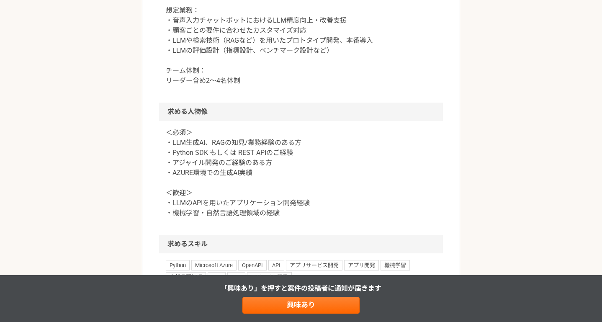
click at [144, 120] on article "エンジニア 生成AI領域活用開発ベンチャー　LLMエンジニア 業務委託 平日夜の稼働も可 土日祝日の稼働も可 企業名非公開（エニィクルーによる仲介） 募集職種…" at bounding box center [301, 109] width 318 height 961
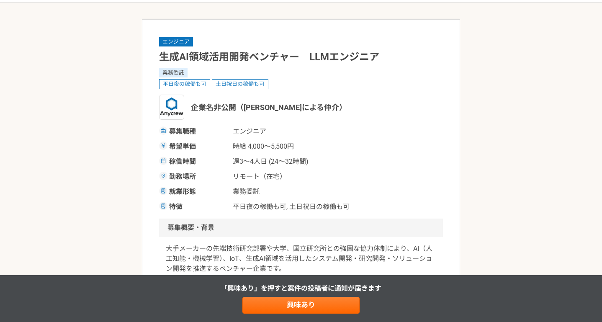
scroll to position [5, 0]
